Goal: Information Seeking & Learning: Learn about a topic

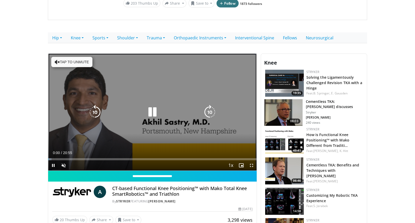
scroll to position [97, 0]
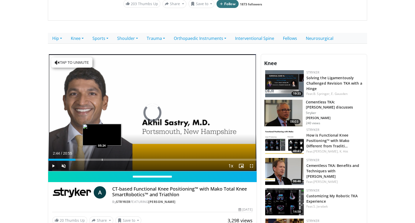
drag, startPoint x: 75, startPoint y: 159, endPoint x: 117, endPoint y: 158, distance: 42.2
click at [111, 159] on div "Loaded : 0.00% 05:17 05:24" at bounding box center [152, 160] width 209 height 2
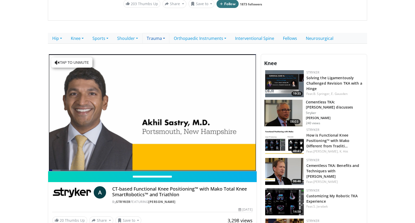
scroll to position [0, 0]
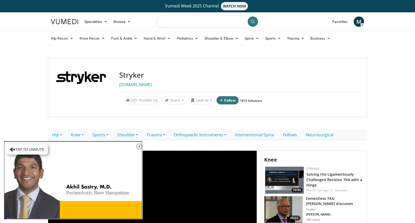
click at [171, 19] on input "Search topics, interventions" at bounding box center [207, 21] width 103 height 12
type input "**********"
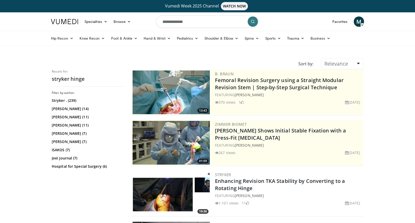
click at [213, 21] on input "**********" at bounding box center [207, 21] width 103 height 12
click at [203, 24] on input "**********" at bounding box center [207, 21] width 103 height 12
type input "**********"
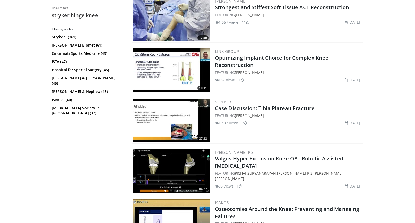
scroll to position [713, 0]
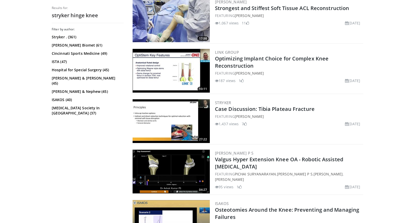
click at [171, 74] on img at bounding box center [171, 71] width 77 height 44
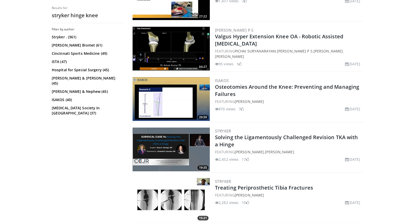
scroll to position [833, 0]
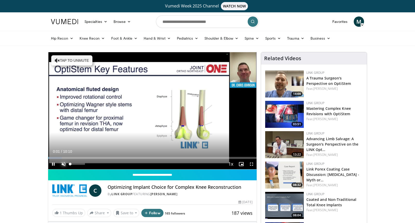
click at [66, 165] on span "Video Player" at bounding box center [63, 164] width 10 height 10
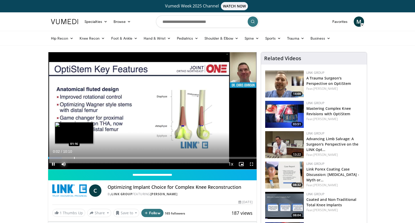
click at [74, 158] on div "Progress Bar" at bounding box center [74, 158] width 1 height 2
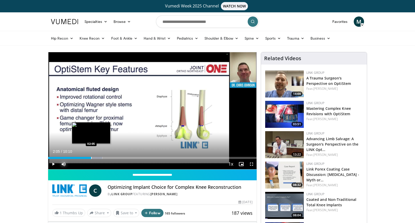
click at [91, 157] on div "Progress Bar" at bounding box center [91, 158] width 1 height 2
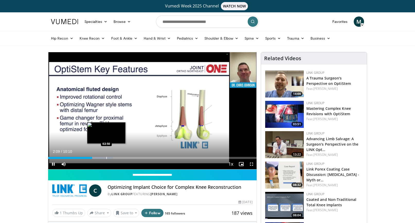
click at [106, 158] on video-js "**********" at bounding box center [152, 110] width 209 height 117
click at [104, 159] on div "Progress Bar" at bounding box center [104, 158] width 1 height 2
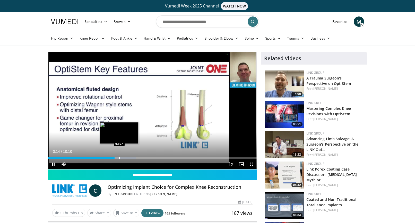
click at [119, 158] on div "Progress Bar" at bounding box center [119, 158] width 1 height 2
click at [124, 158] on div "Progress Bar" at bounding box center [124, 158] width 1 height 2
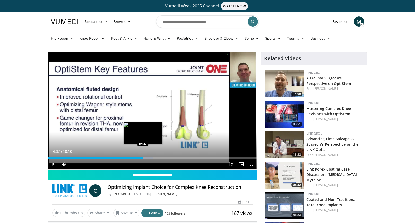
click at [143, 159] on div "Progress Bar" at bounding box center [143, 158] width 1 height 2
click at [153, 157] on div "Progress Bar" at bounding box center [153, 158] width 1 height 2
click at [162, 159] on div "Current Time 5:12 / Duration 10:10 Pause Skip Backward Skip Forward Mute 60% Lo…" at bounding box center [152, 164] width 209 height 10
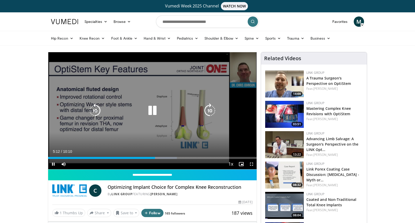
click at [163, 158] on div "Loaded : 61.76% 05:13 05:50" at bounding box center [152, 158] width 209 height 2
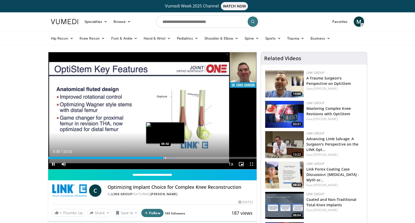
click at [166, 159] on div "Progress Bar" at bounding box center [165, 158] width 1 height 2
click at [173, 158] on div "Progress Bar" at bounding box center [173, 158] width 1 height 2
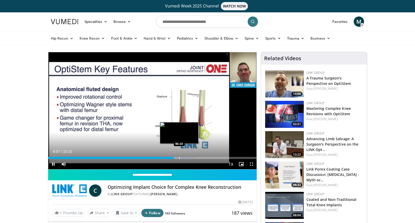
click at [179, 158] on div "Progress Bar" at bounding box center [179, 158] width 1 height 2
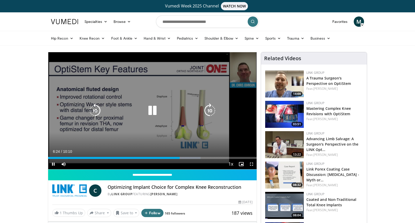
click at [186, 158] on div "10 seconds Tap to unmute" at bounding box center [152, 110] width 209 height 117
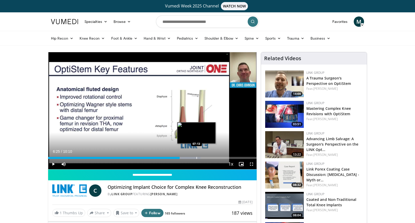
click at [196, 158] on div "Progress Bar" at bounding box center [196, 158] width 1 height 2
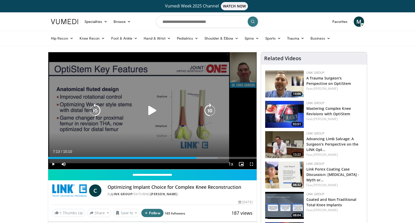
click at [153, 112] on icon "Video Player" at bounding box center [152, 111] width 14 height 14
click at [144, 98] on div "10 seconds Tap to unmute" at bounding box center [152, 110] width 209 height 117
click at [152, 113] on icon "Video Player" at bounding box center [152, 111] width 14 height 14
click at [152, 116] on icon "Video Player" at bounding box center [152, 111] width 14 height 14
click at [153, 110] on icon "Video Player" at bounding box center [152, 111] width 14 height 14
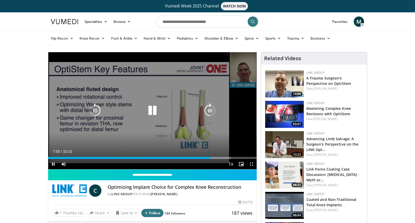
click at [152, 115] on icon "Video Player" at bounding box center [152, 111] width 14 height 14
click at [153, 111] on icon "Video Player" at bounding box center [152, 111] width 14 height 14
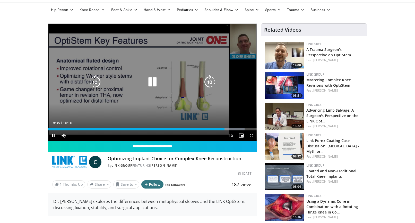
scroll to position [31, 0]
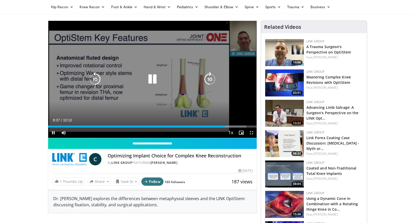
click at [163, 85] on div "10 seconds Tap to unmute" at bounding box center [152, 79] width 209 height 117
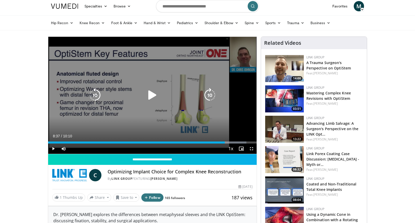
scroll to position [0, 0]
